Goal: Register for event/course

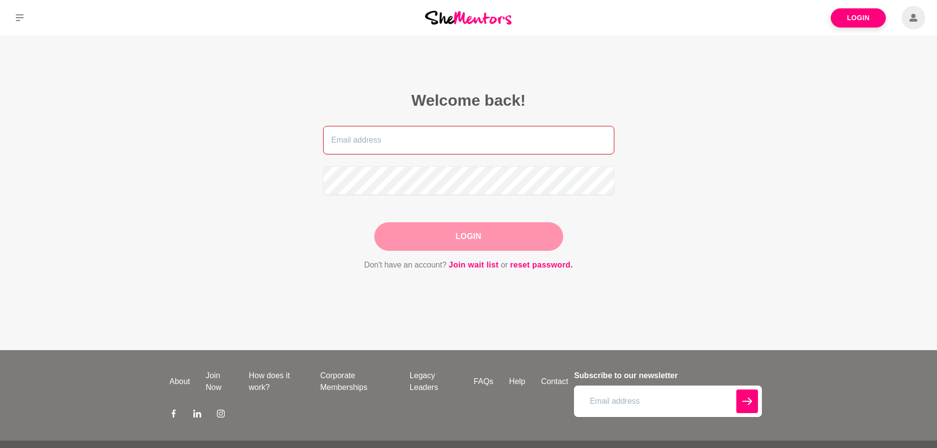
type input "mmenon40@gmail.com"
click at [485, 234] on div "Login" at bounding box center [468, 236] width 189 height 29
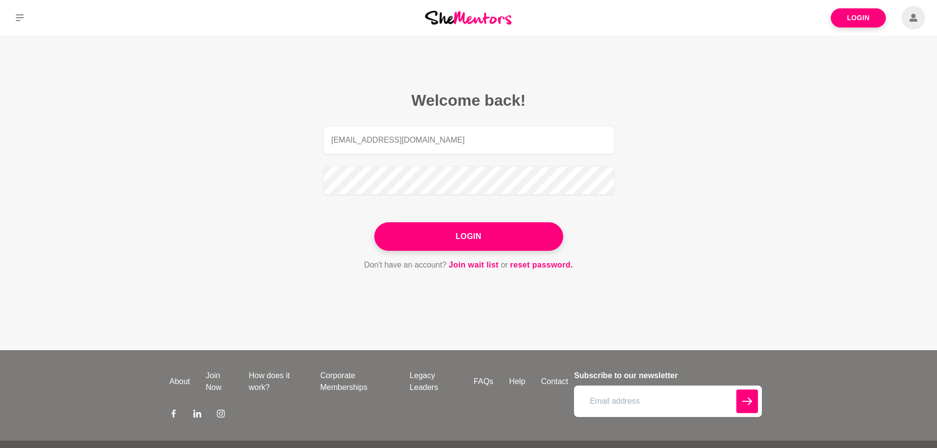
click at [485, 234] on button "Login" at bounding box center [468, 236] width 189 height 29
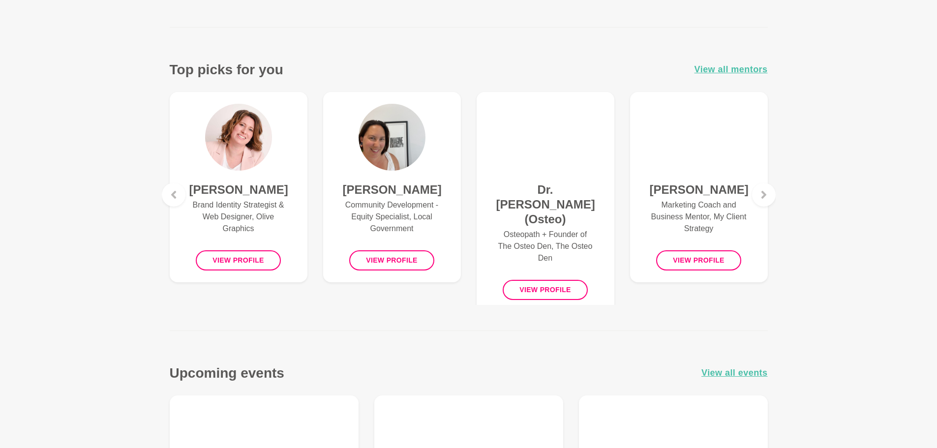
scroll to position [344, 0]
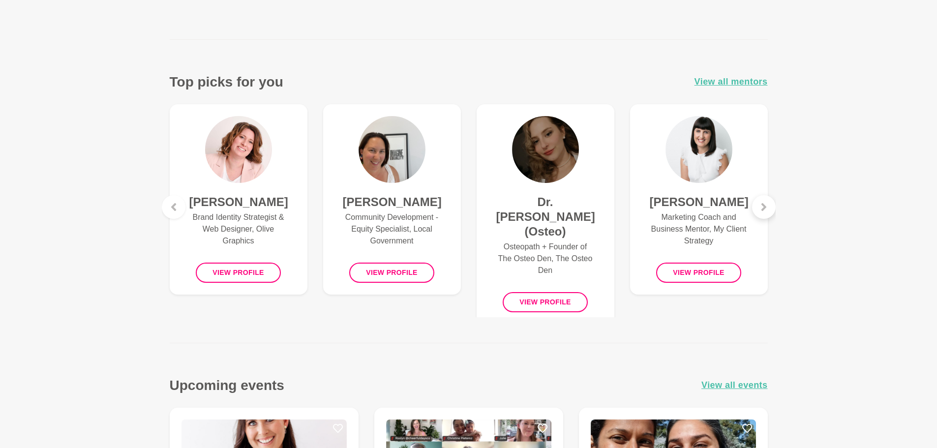
click at [768, 206] on div at bounding box center [764, 207] width 24 height 24
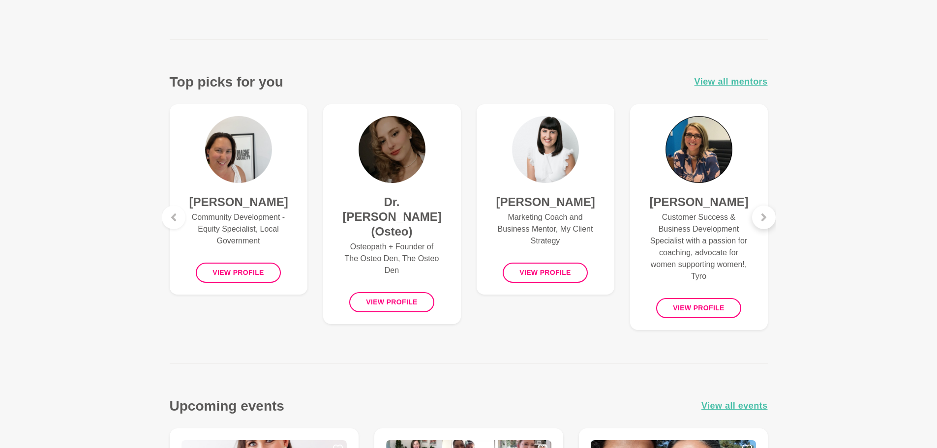
click at [766, 211] on div at bounding box center [764, 218] width 24 height 24
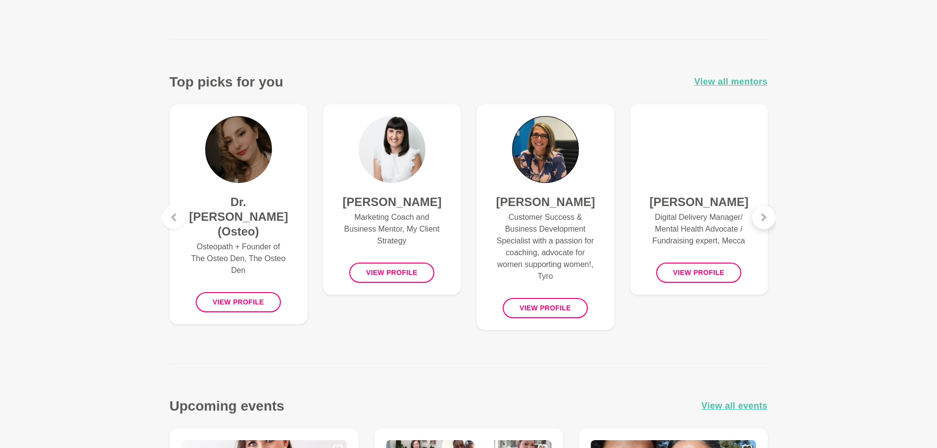
click at [762, 223] on div at bounding box center [764, 218] width 24 height 24
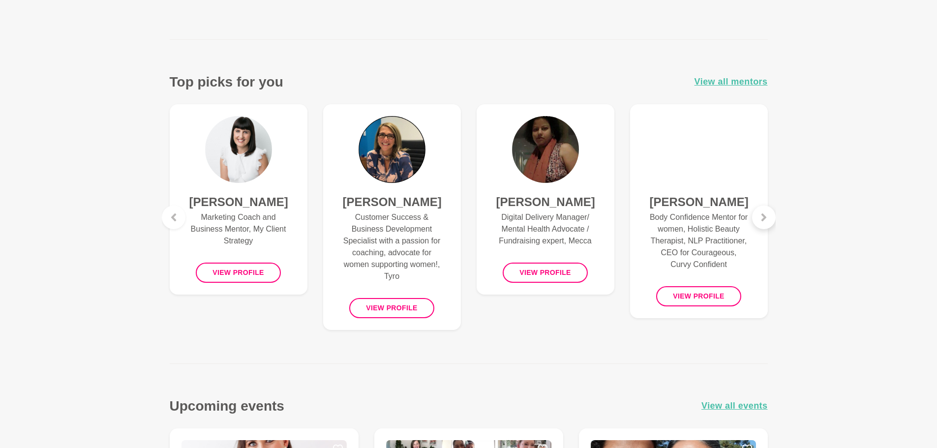
click at [762, 223] on div at bounding box center [764, 218] width 24 height 24
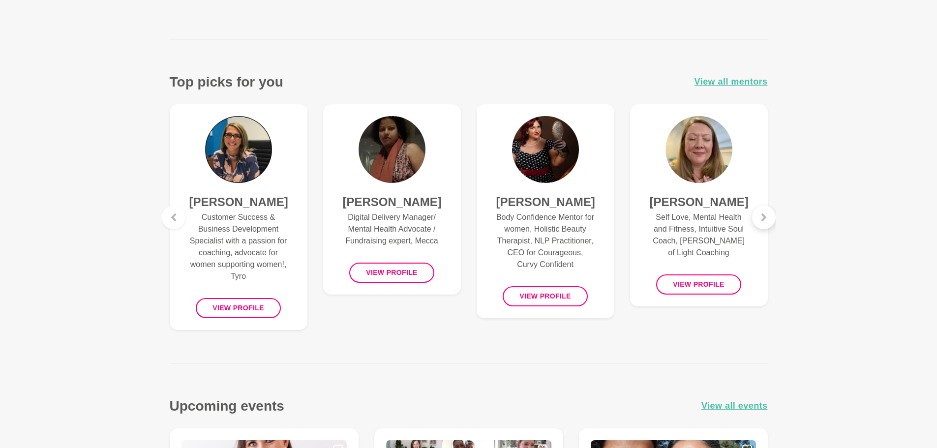
click at [762, 223] on div at bounding box center [764, 218] width 24 height 24
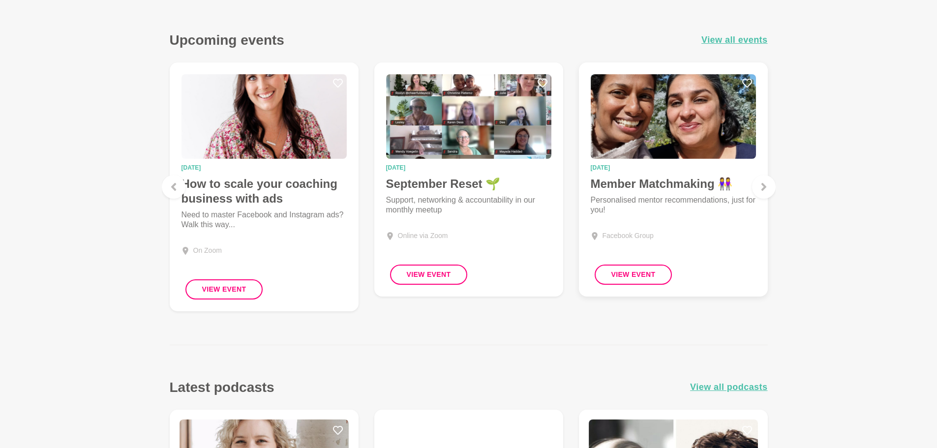
scroll to position [688, 0]
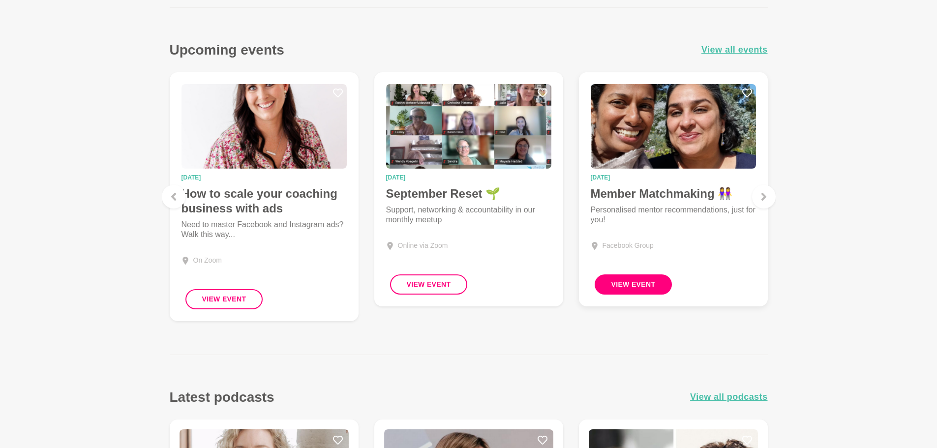
click at [620, 283] on button "View Event" at bounding box center [633, 284] width 78 height 20
